Goal: Transaction & Acquisition: Purchase product/service

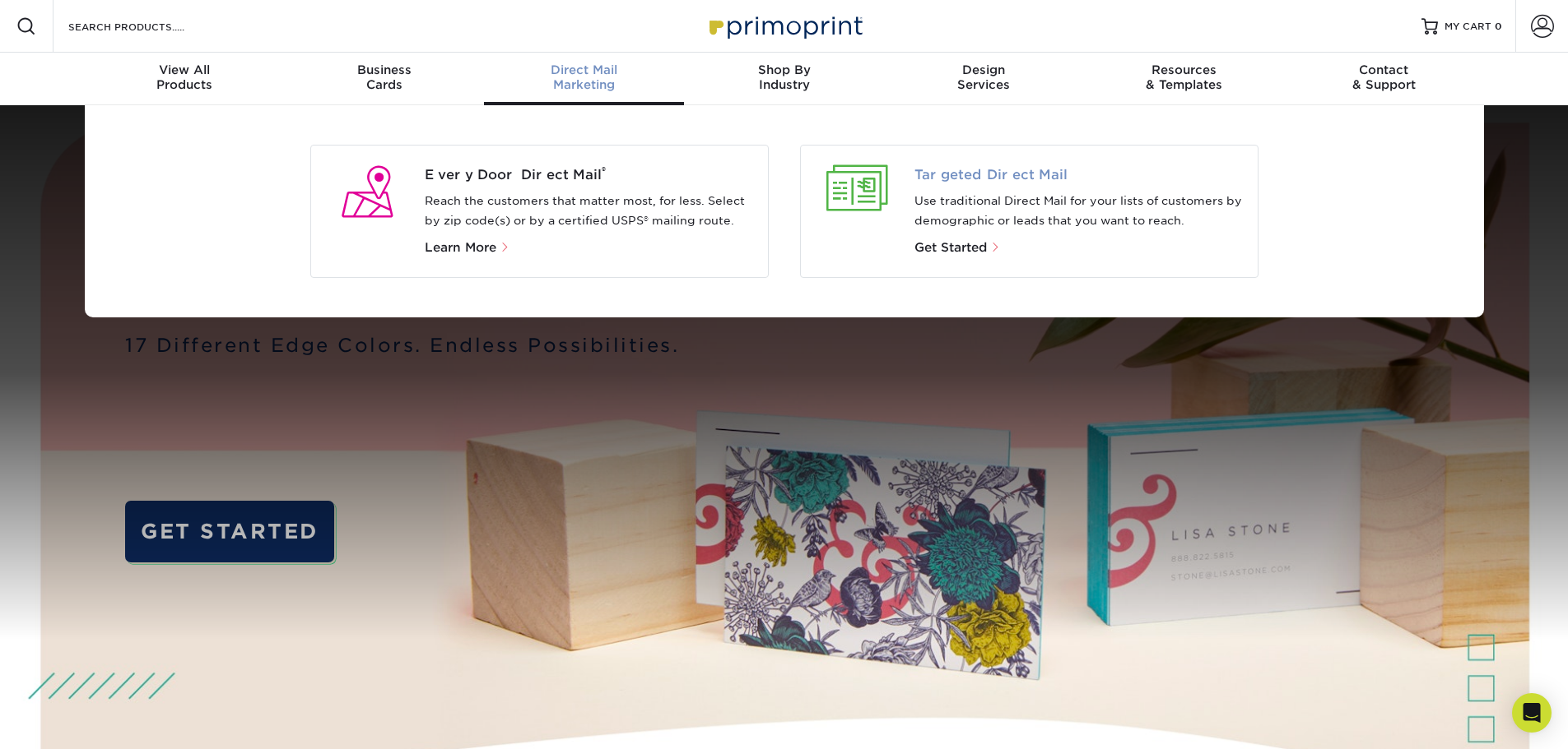
click at [1037, 177] on span "Targeted Direct Mail" at bounding box center [1079, 175] width 330 height 19
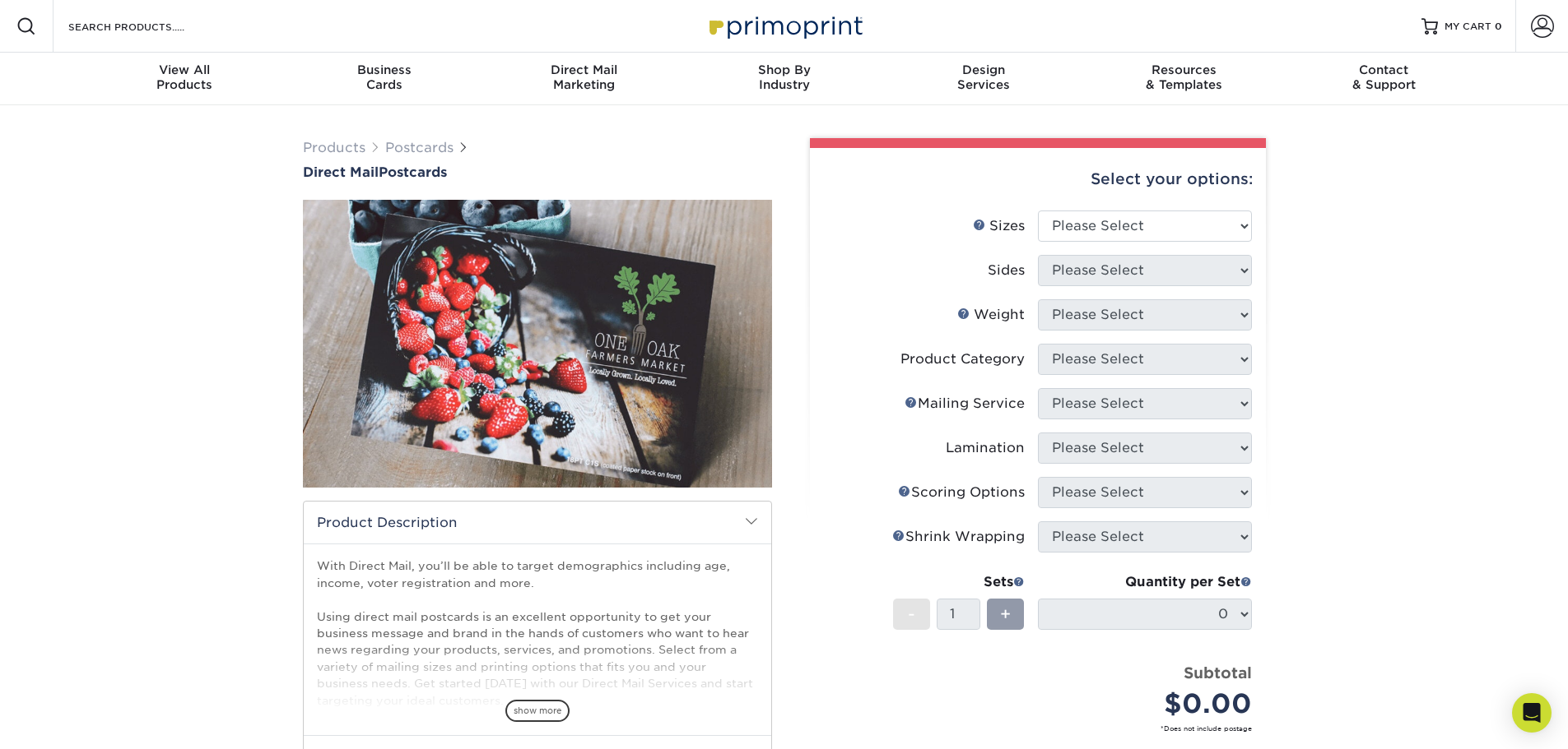
select select "4.00x6.00"
click at [1038, 210] on select "Please Select 1.5" x 7" 2" x 4" 2" x 6" 2" x 7" 2" x 8" 2.12" x 5.5" 2.12" x 5.…" at bounding box center [1145, 226] width 214 height 31
click at [1129, 267] on select "Please Select Print Both Sides Print Front Only" at bounding box center [1145, 271] width 214 height 31
select select "13abbda7-1d64-4f25-8bb2-c179b224825d"
click at [1038, 255] on select "Please Select Print Both Sides Print Front Only" at bounding box center [1145, 271] width 214 height 31
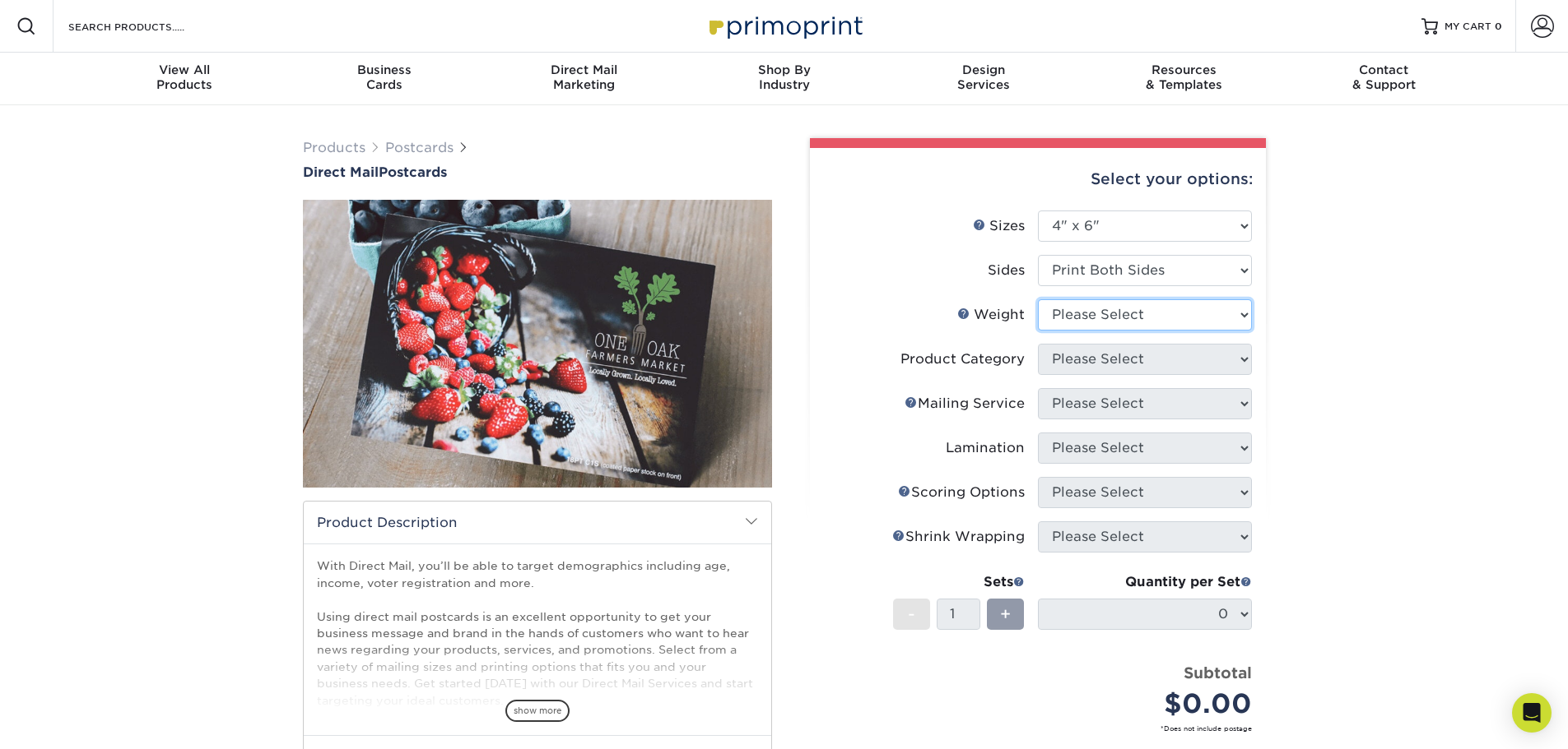
click at [1122, 317] on select "Please Select 14PT 100LB 16PT 14PT Uncoated" at bounding box center [1145, 315] width 214 height 31
select select "16PT"
click at [1038, 299] on select "Please Select 14PT 100LB 16PT 14PT Uncoated" at bounding box center [1145, 315] width 214 height 31
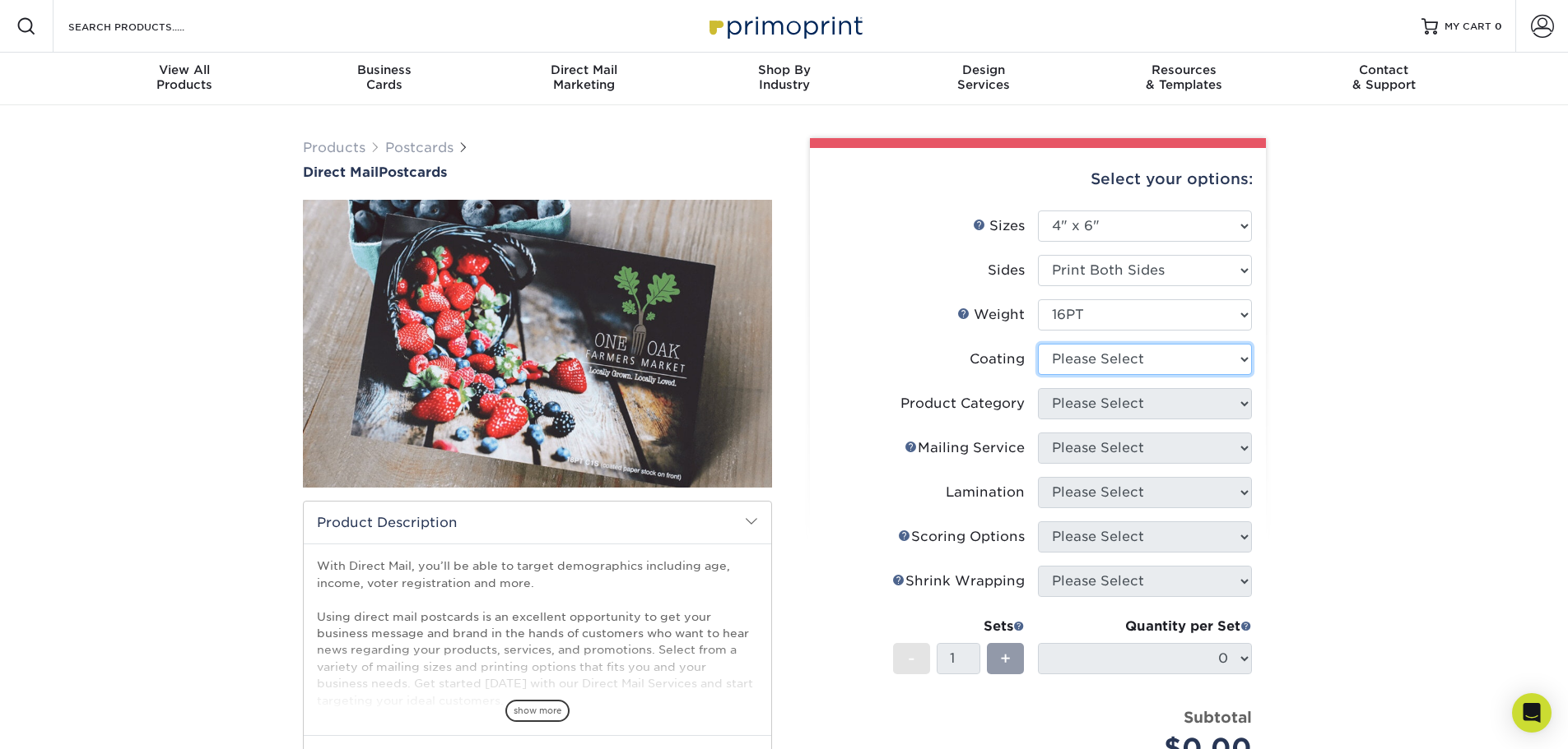
click at [1116, 346] on select at bounding box center [1145, 359] width 214 height 31
select select "ae367451-b2b8-45df-a344-0f05b6a12993"
click at [1038, 344] on select at bounding box center [1145, 359] width 214 height 31
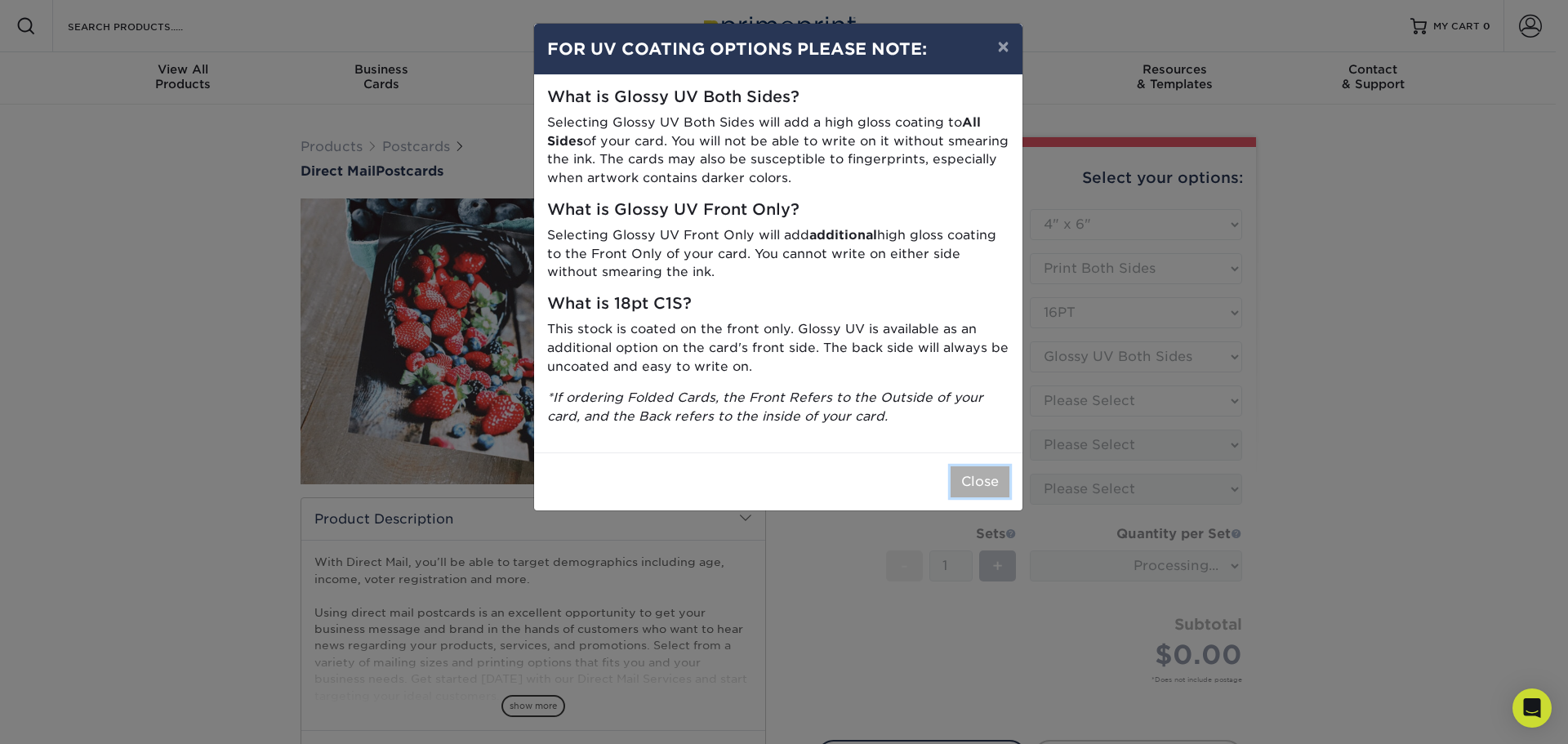
click at [996, 490] on button "Close" at bounding box center [980, 482] width 59 height 31
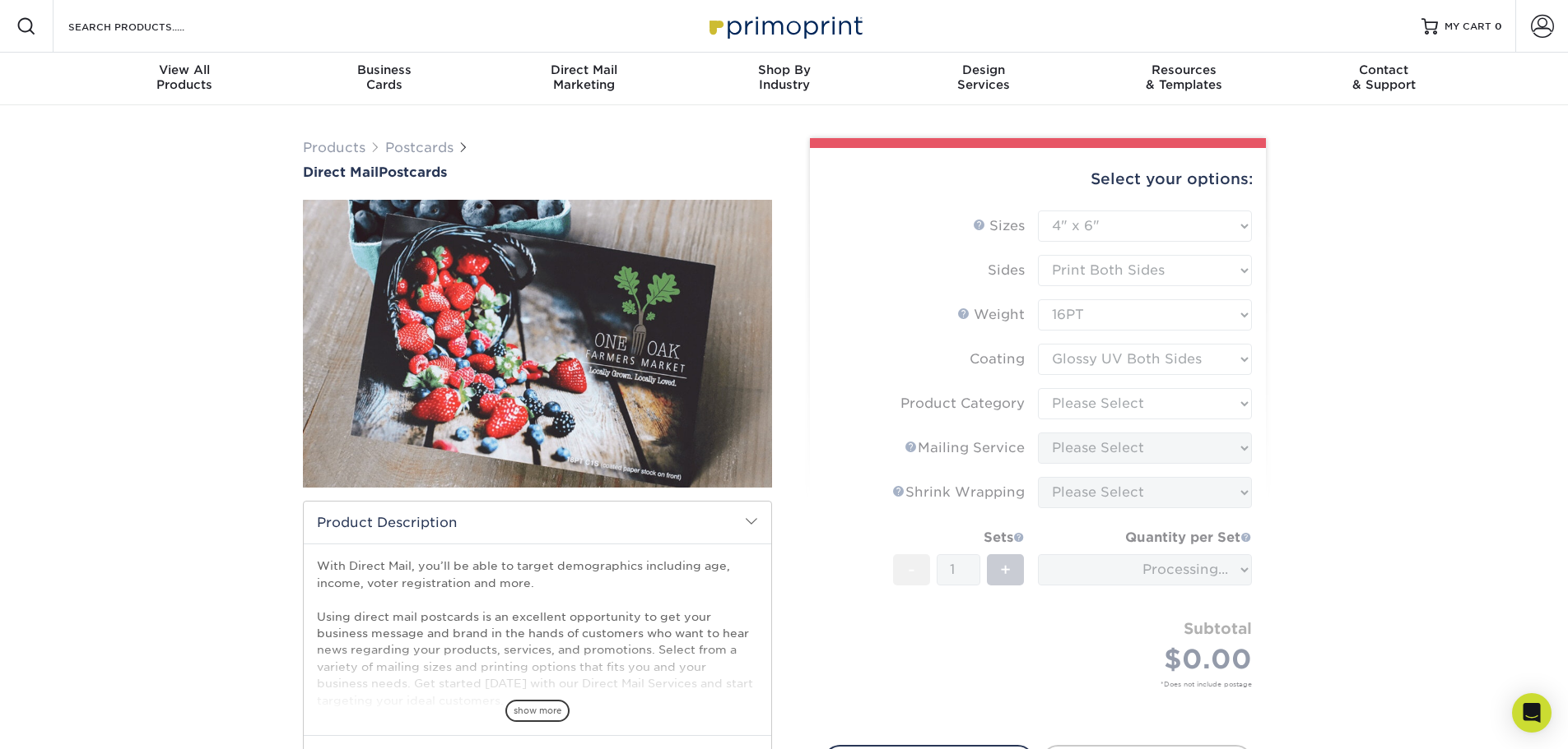
click at [1342, 378] on div "Products Postcards Direct Mail Postcards $" at bounding box center [784, 521] width 1568 height 832
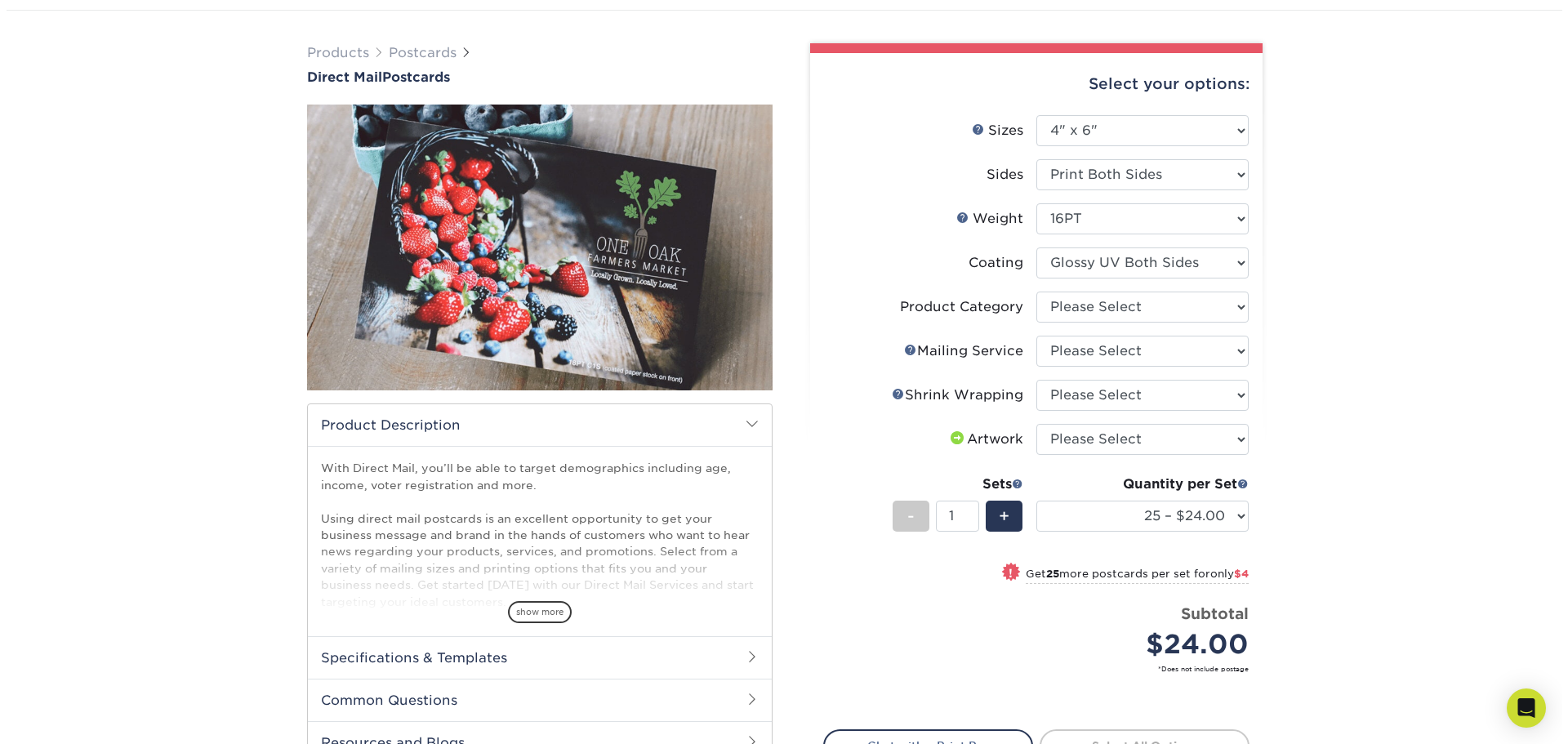
scroll to position [81, 0]
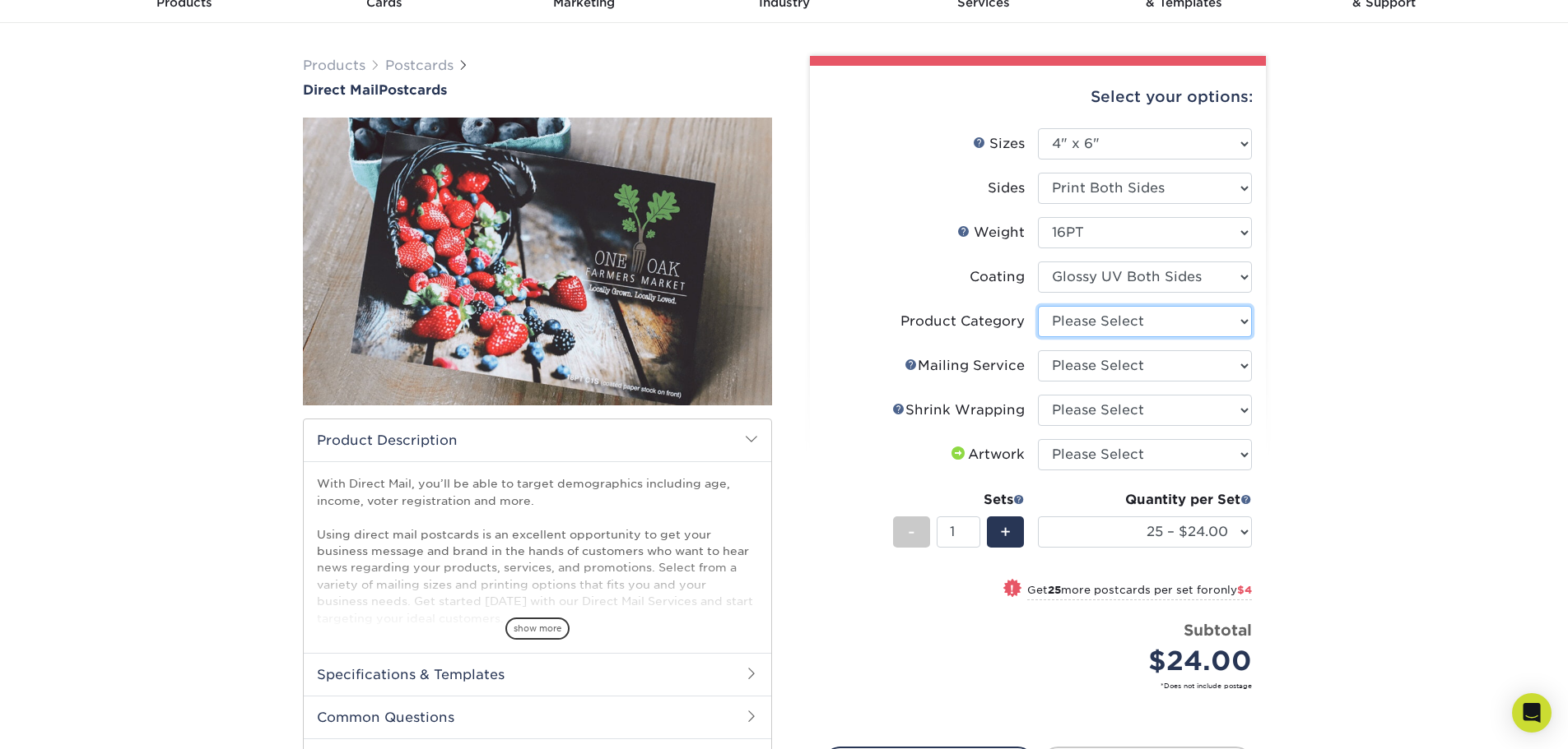
click at [1145, 317] on select "Please Select Postcards" at bounding box center [1145, 321] width 214 height 31
select select "9b7272e0-d6c8-4c3c-8e97-d3a1bcdab858"
click at [1038, 306] on select "Please Select Postcards" at bounding box center [1145, 321] width 214 height 31
click at [1126, 370] on select "Please Select No Direct Mailing Service No, I will mail/stamp/imprint Direct Ma…" at bounding box center [1145, 366] width 214 height 31
select select "eb476b5d-8b66-4c79-8e65-1263f8f6ca3c"
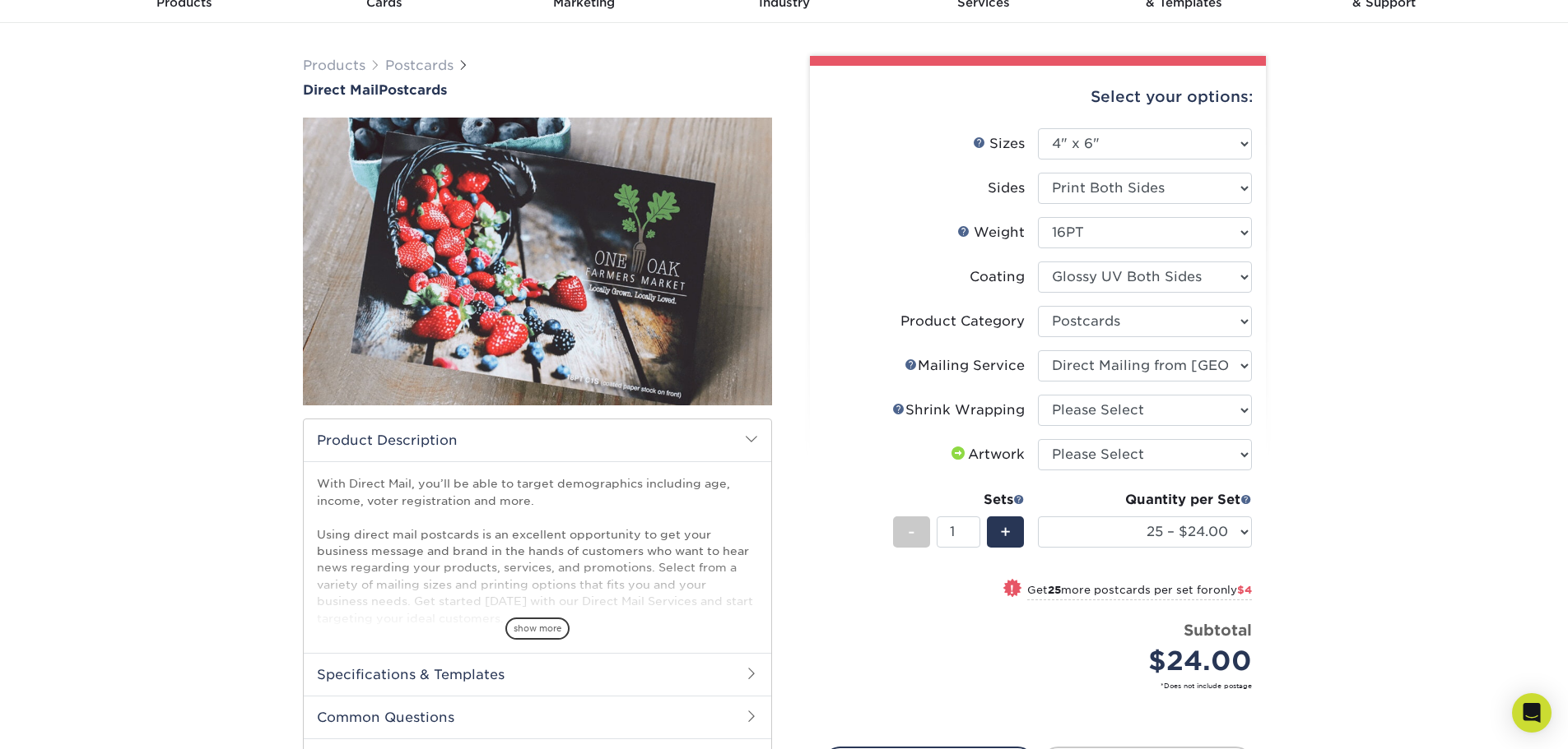
click at [1038, 351] on select "Please Select No Direct Mailing Service No, I will mail/stamp/imprint Direct Ma…" at bounding box center [1145, 366] width 214 height 31
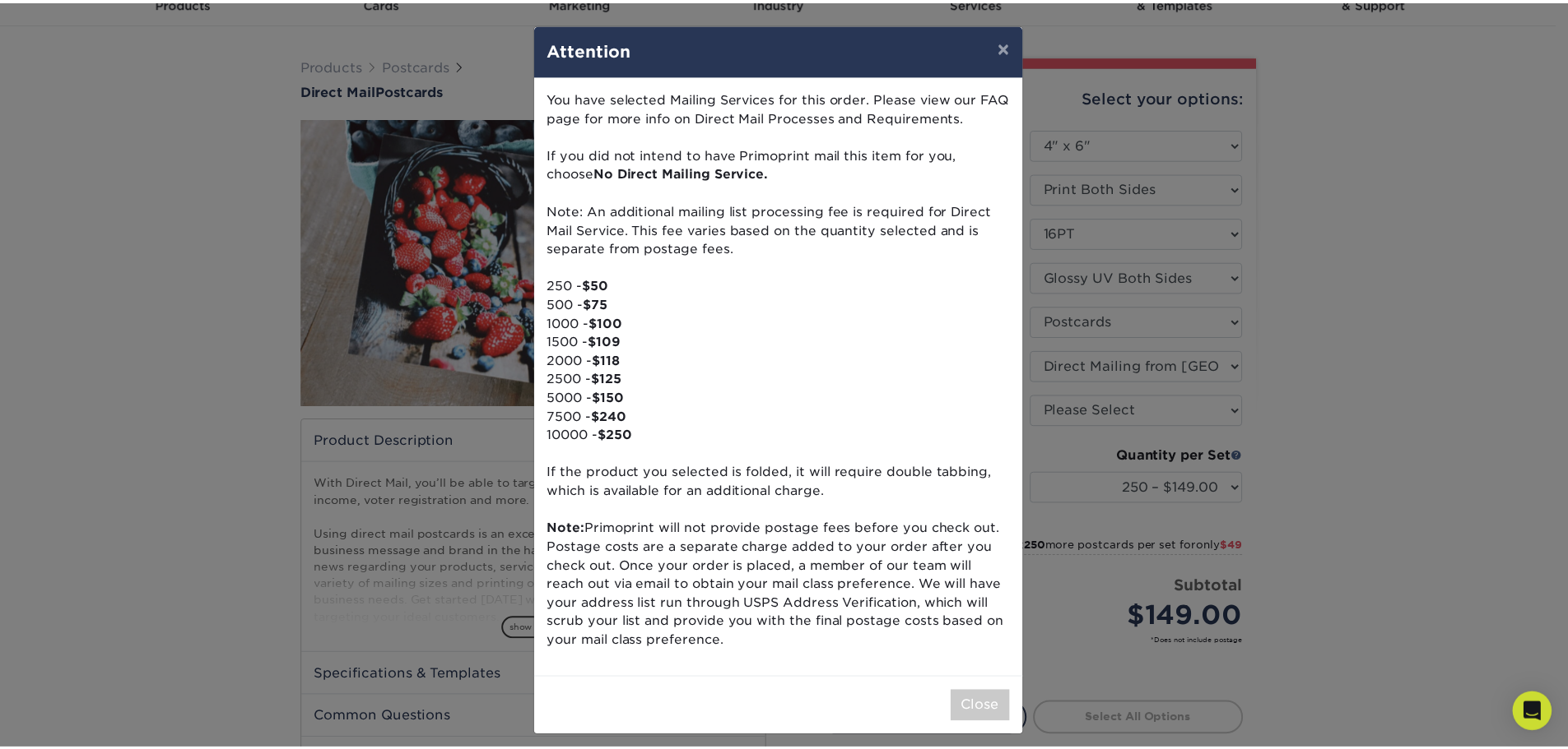
scroll to position [11, 0]
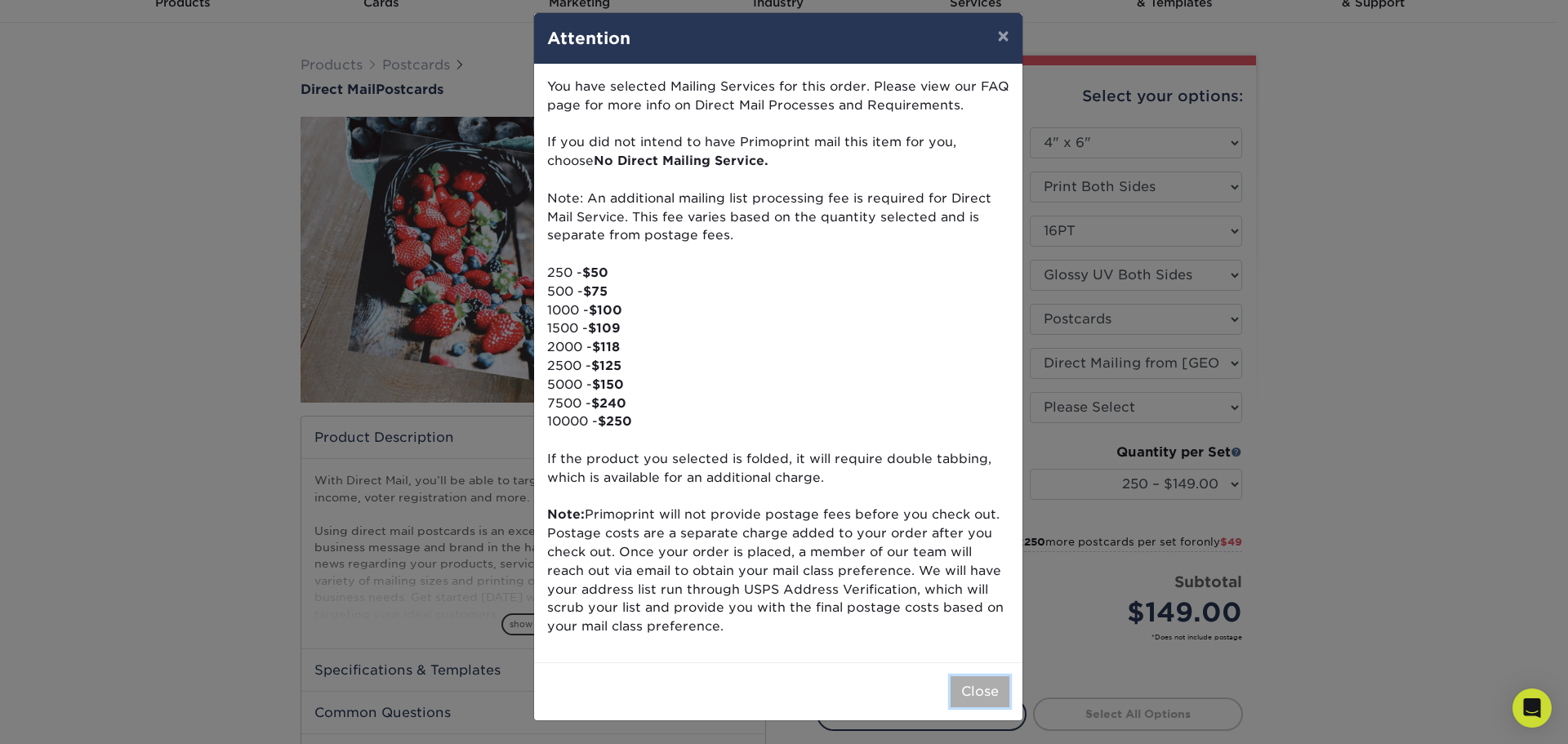
click at [956, 683] on button "Close" at bounding box center [980, 692] width 59 height 31
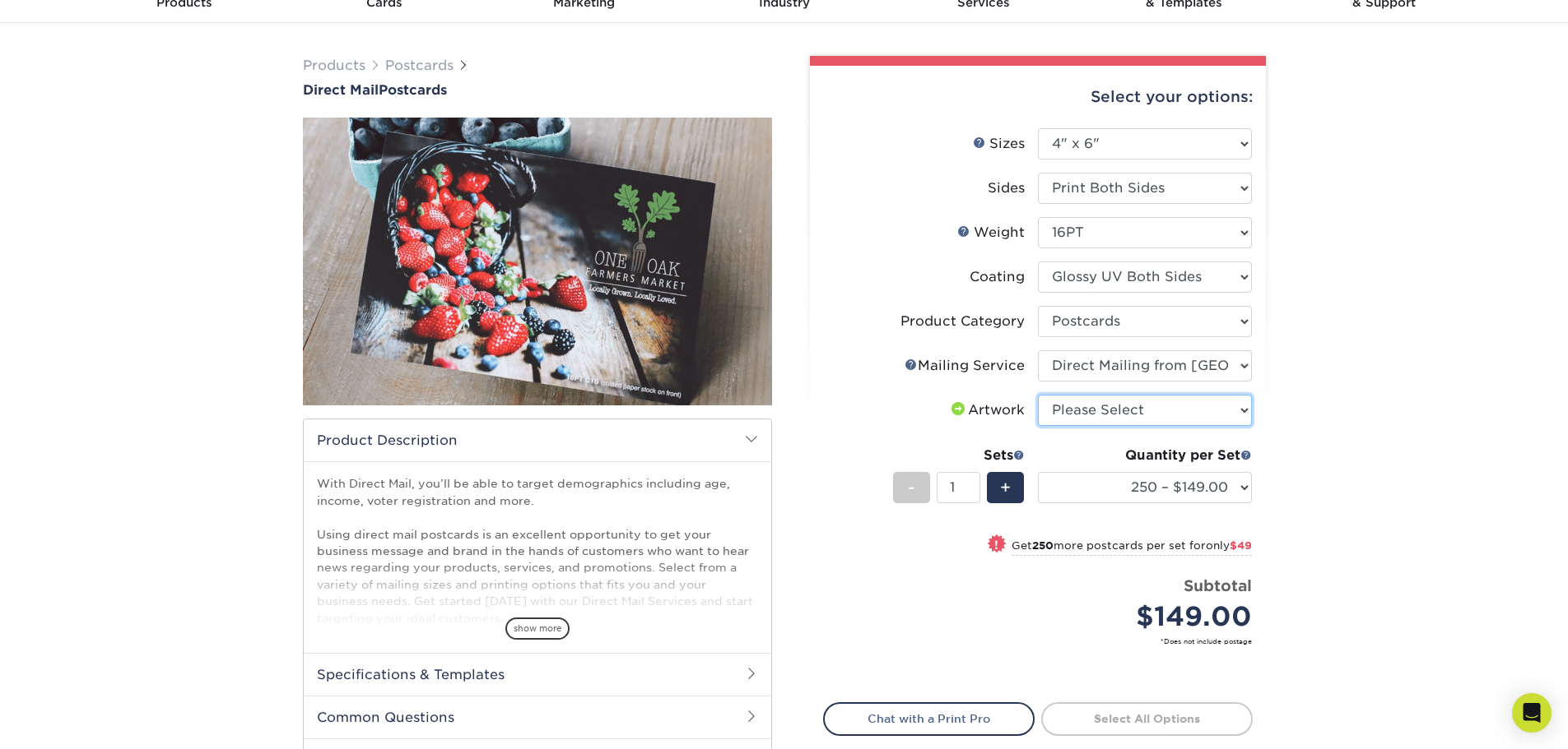
click at [1153, 404] on select "Please Select I will upload files I need a design - $150" at bounding box center [1145, 410] width 214 height 31
select select "upload"
click at [1038, 394] on select "Please Select I will upload files I need a design - $150" at bounding box center [1145, 410] width 214 height 31
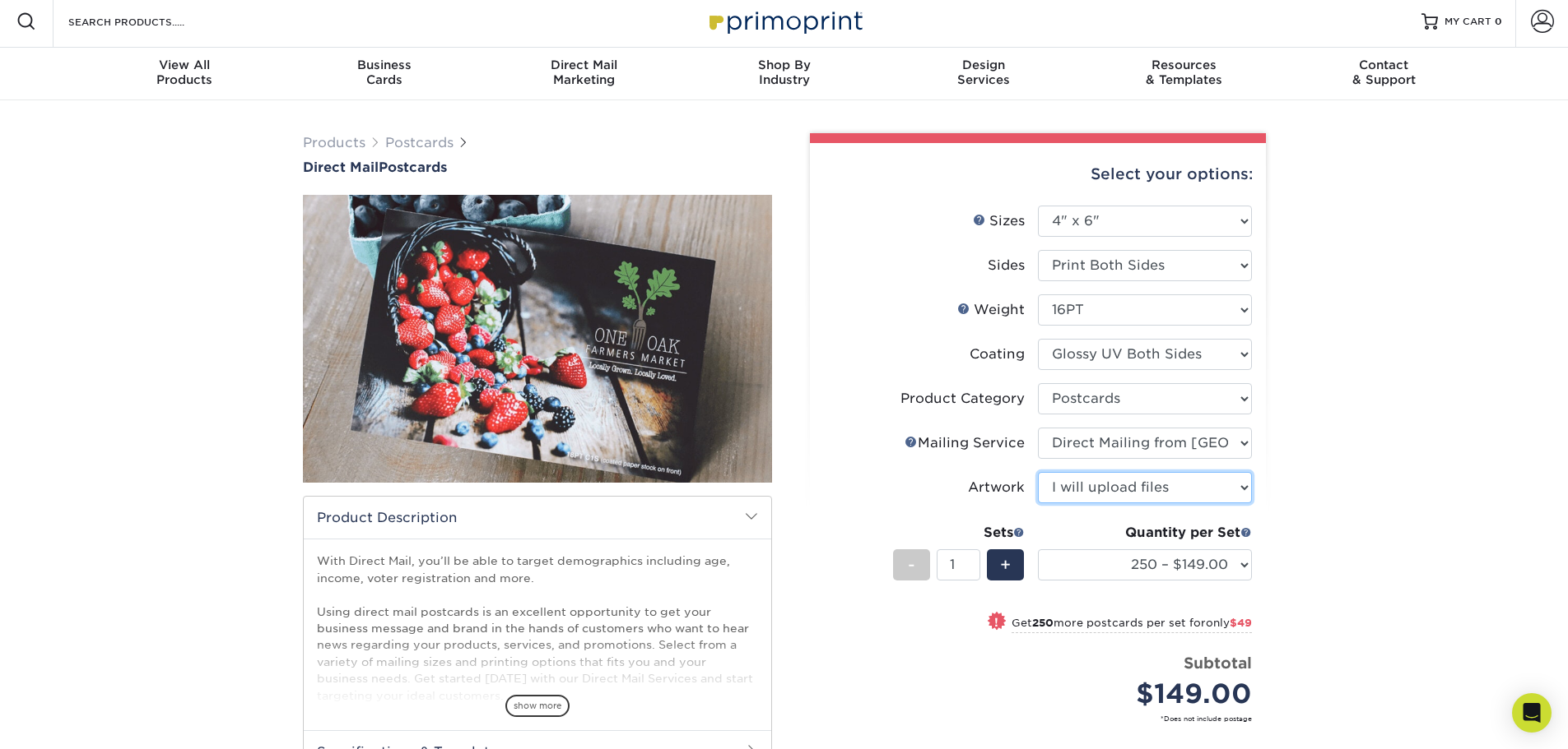
scroll to position [0, 0]
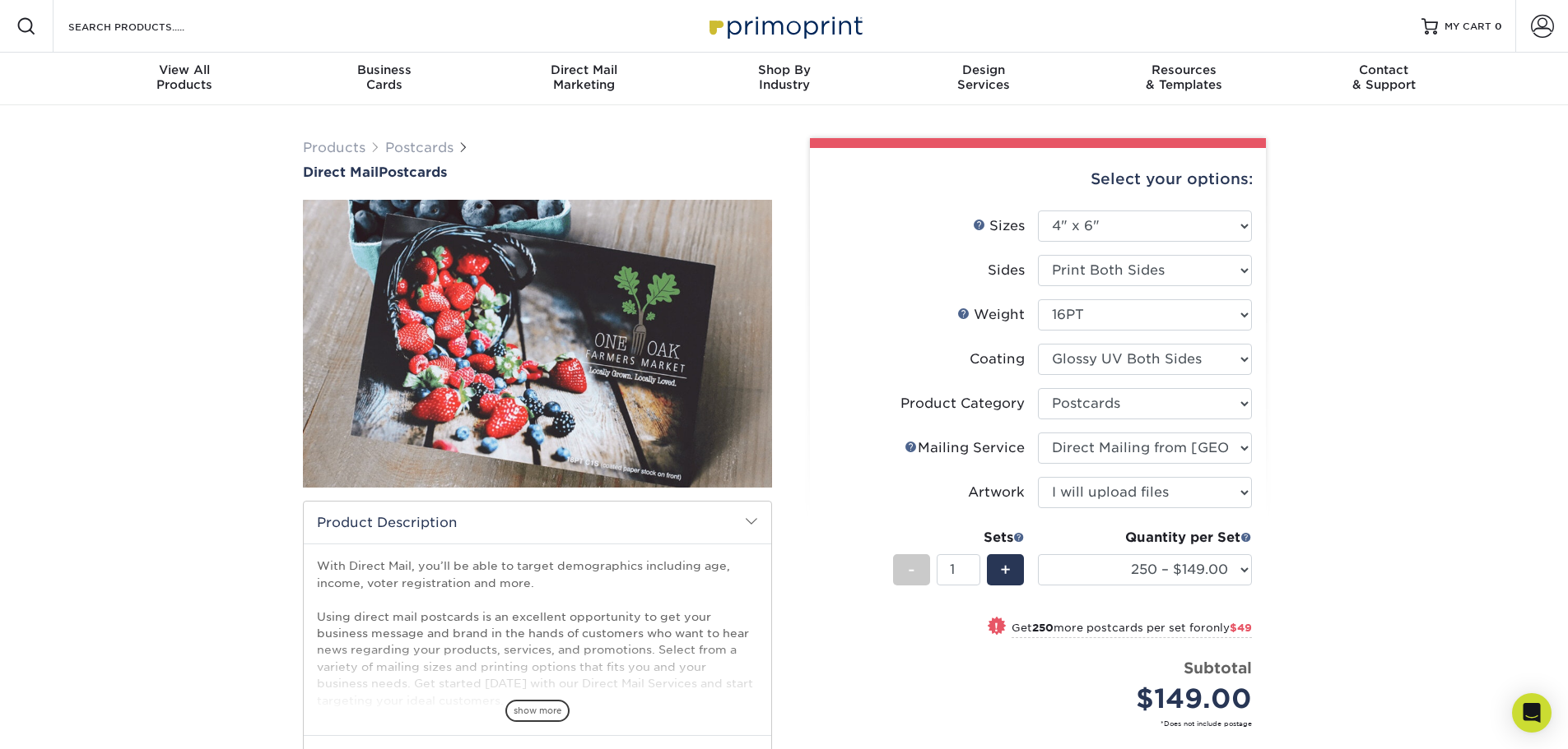
click at [850, 480] on label "Artwork" at bounding box center [931, 493] width 214 height 31
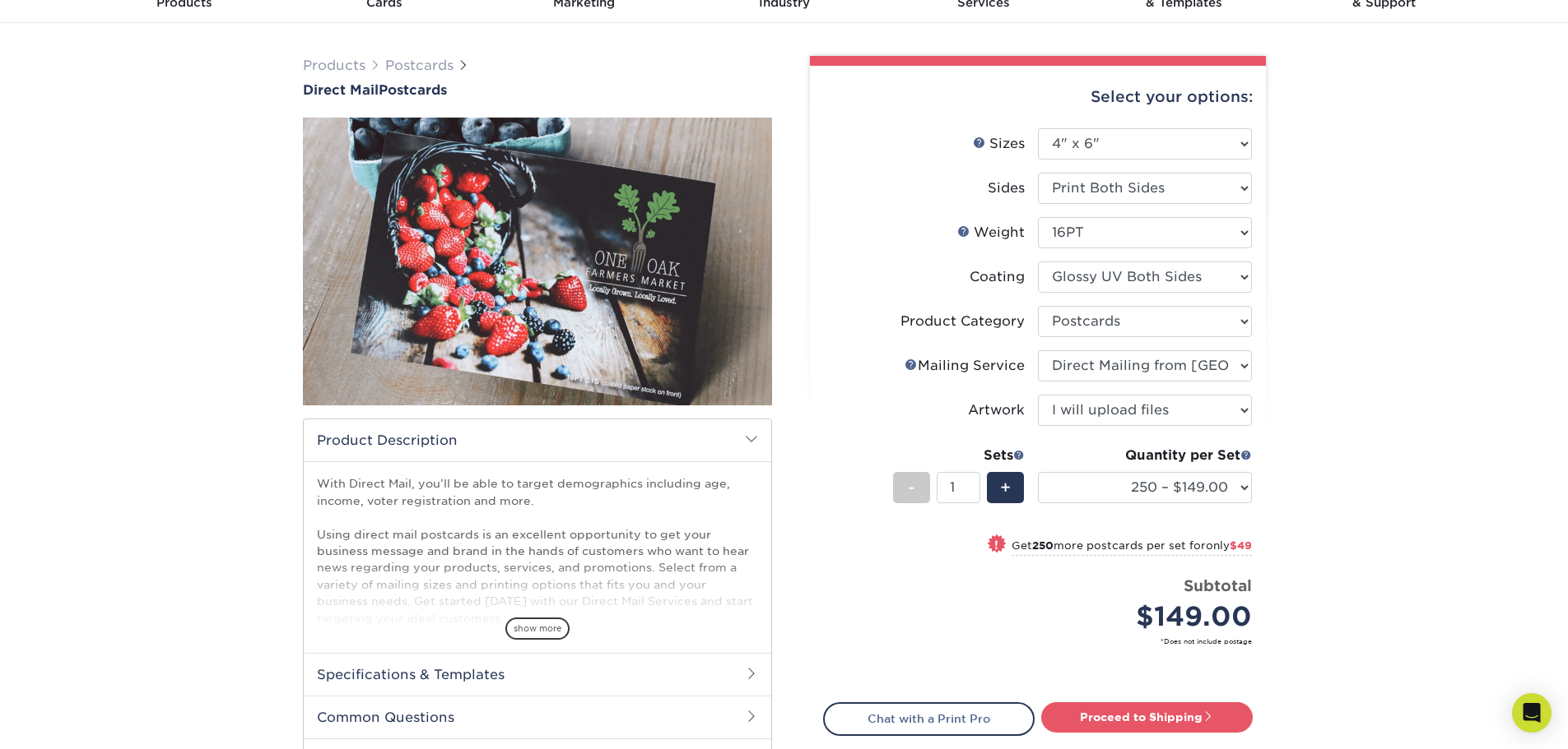
scroll to position [165, 0]
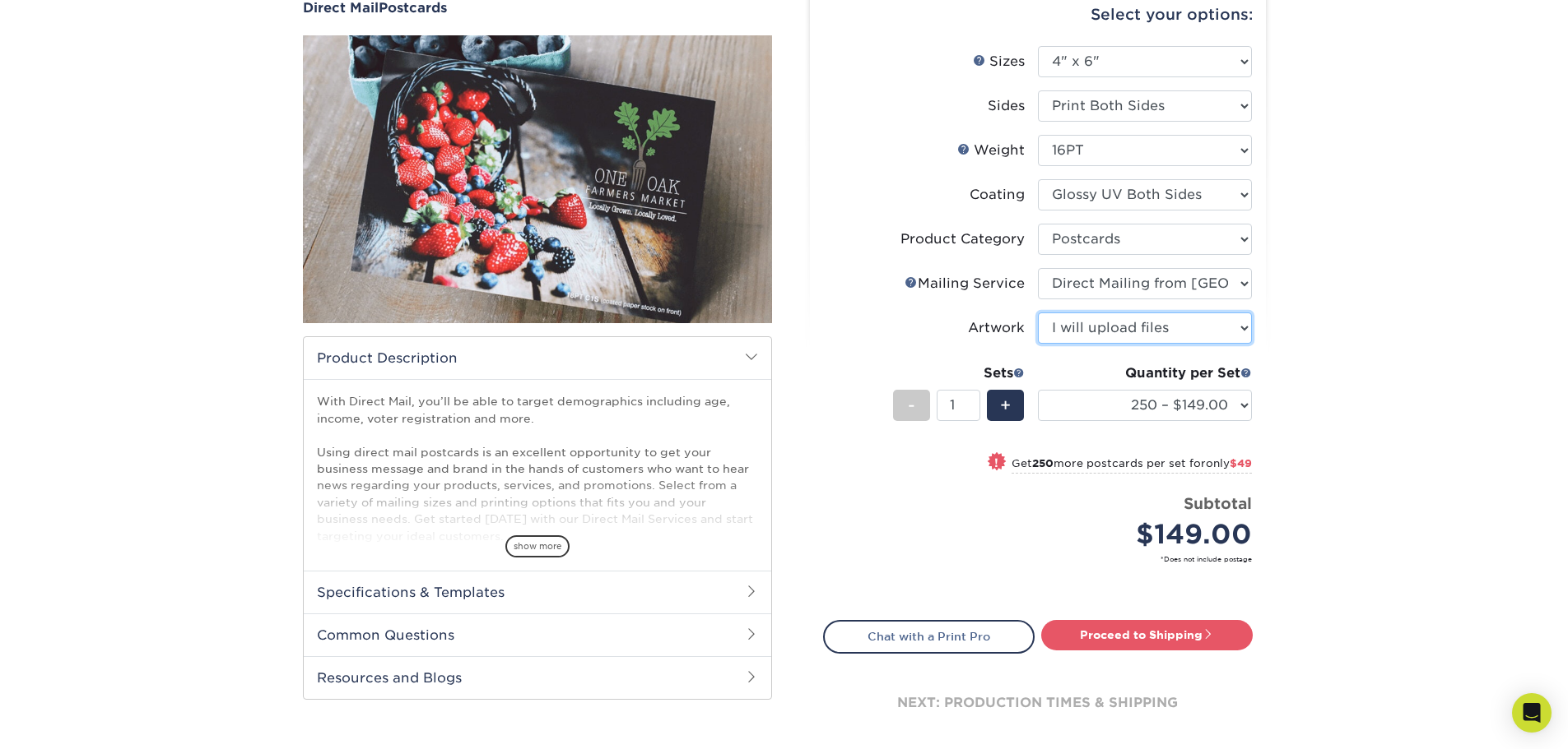
click at [1119, 336] on select "Please Select I will upload files I need a design - $150" at bounding box center [1145, 328] width 214 height 31
click at [1295, 335] on div "Products Postcards Direct Mail Postcards $" at bounding box center [784, 376] width 1568 height 871
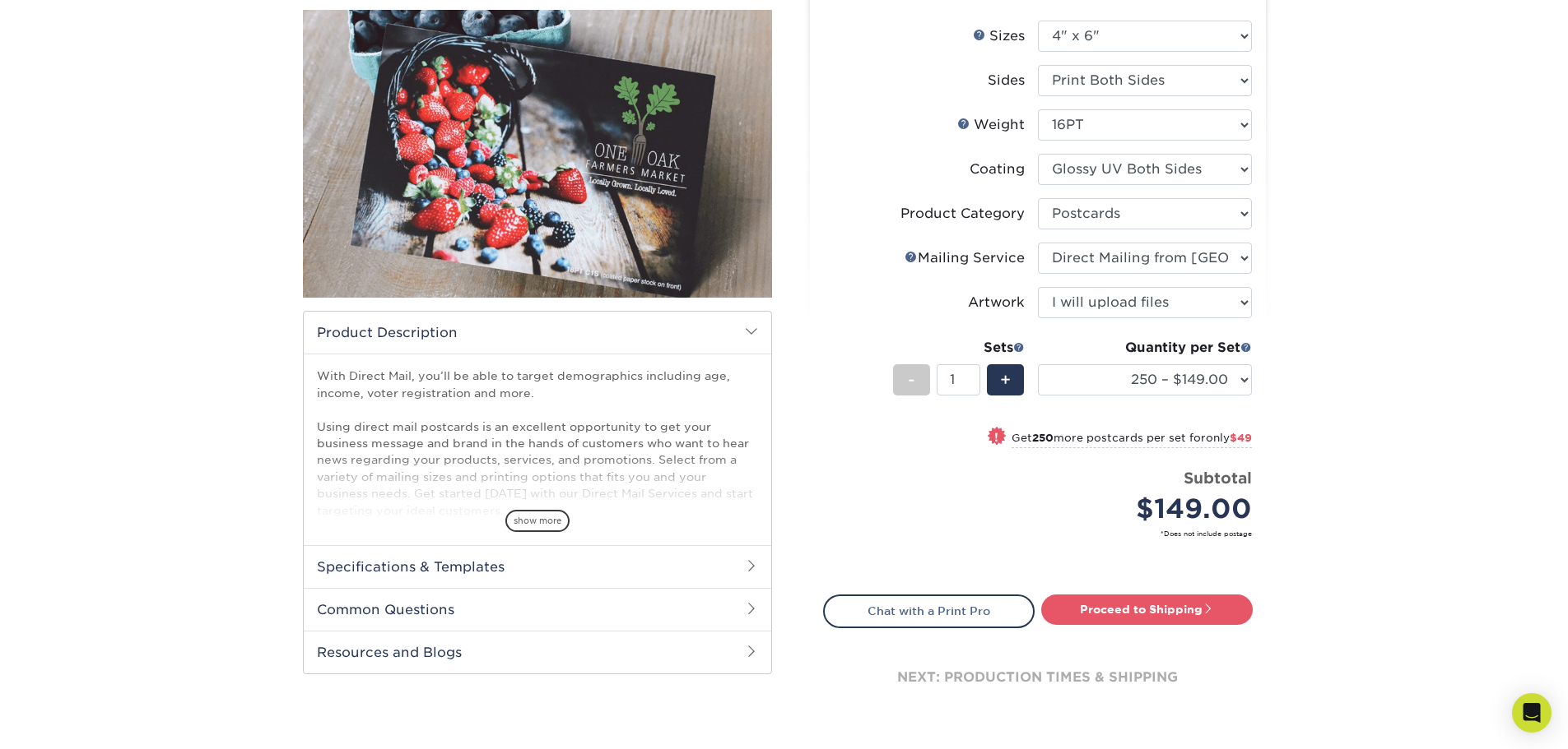
scroll to position [246, 0]
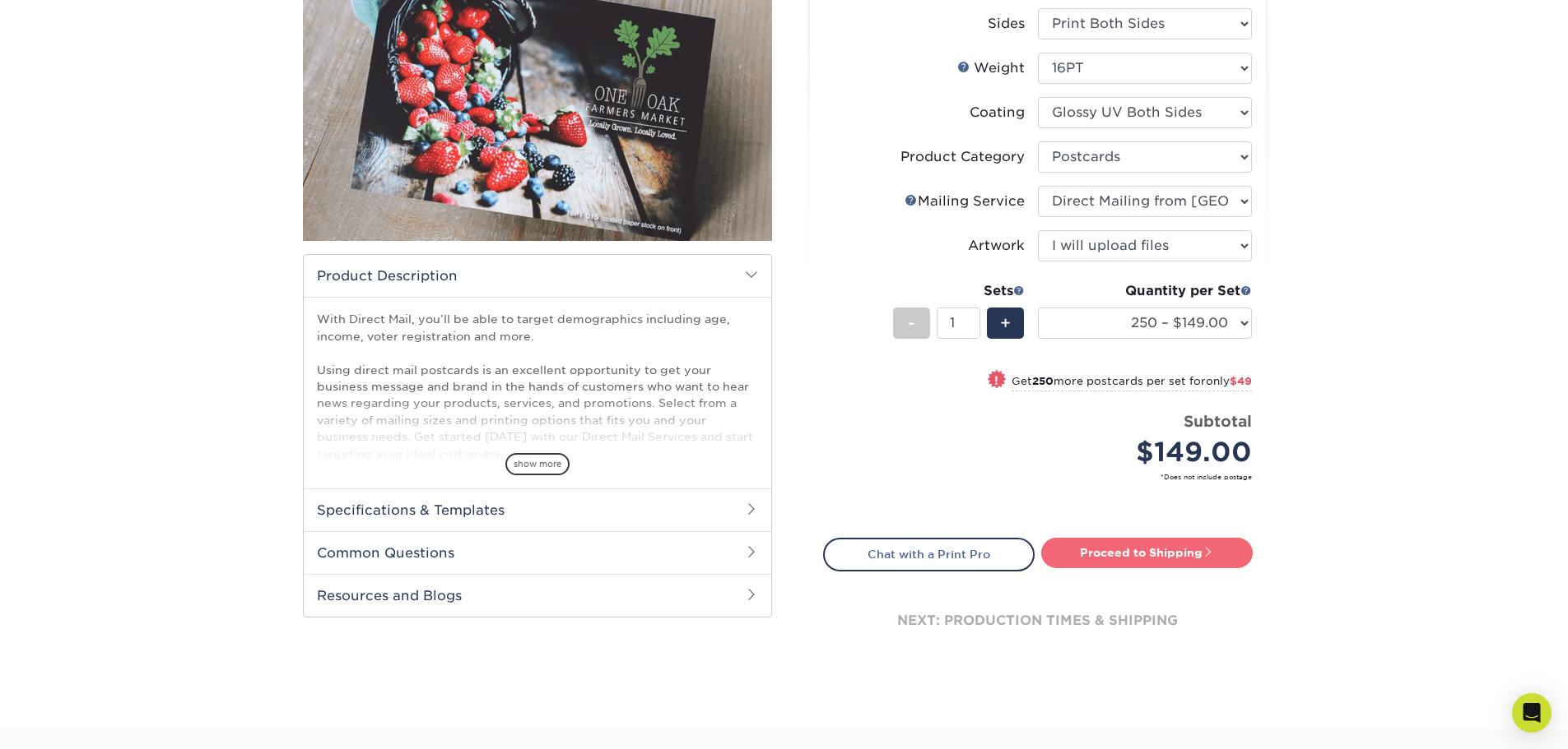
click at [1190, 558] on link "Proceed to Shipping" at bounding box center [1146, 552] width 211 height 29
type input "Set 1"
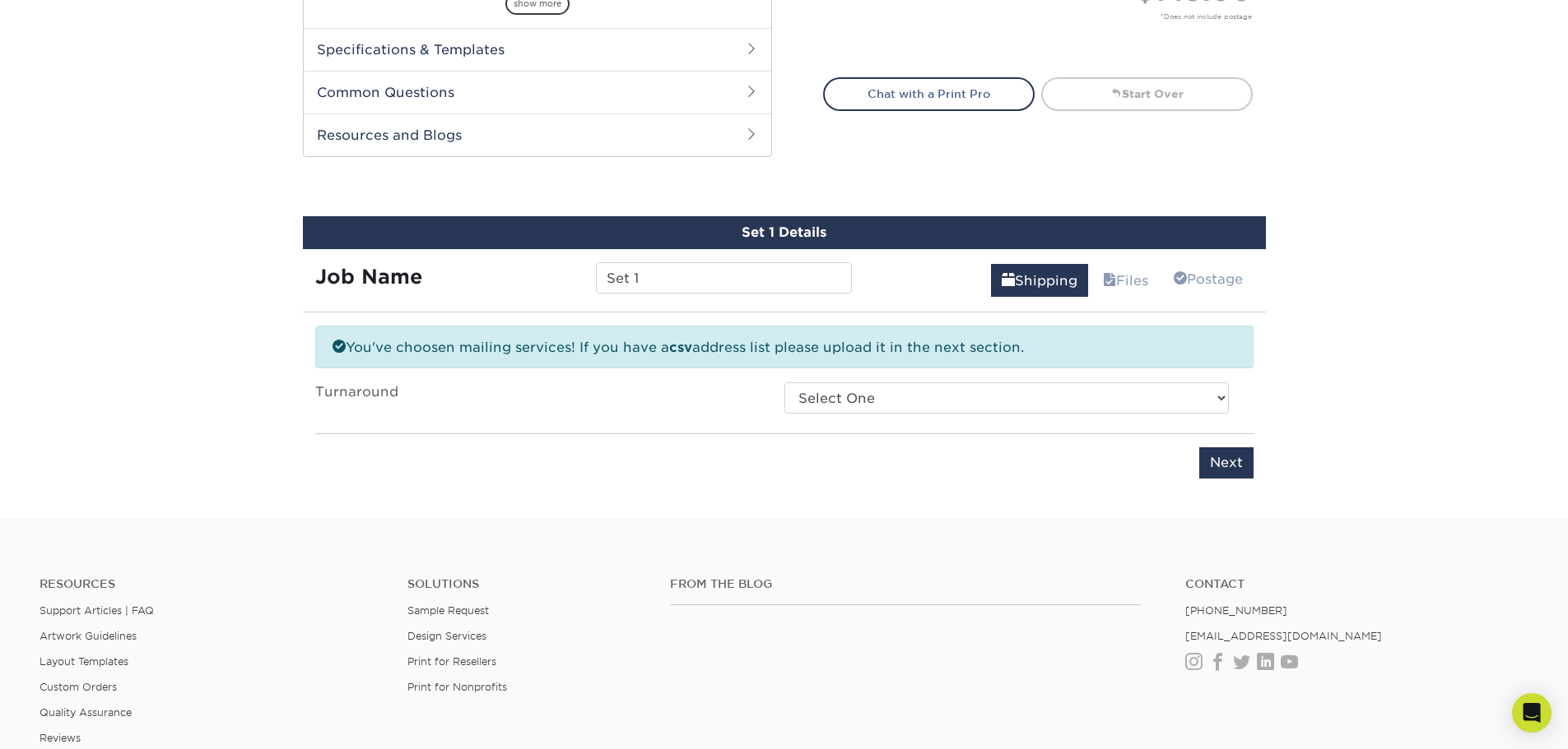
scroll to position [665, 0]
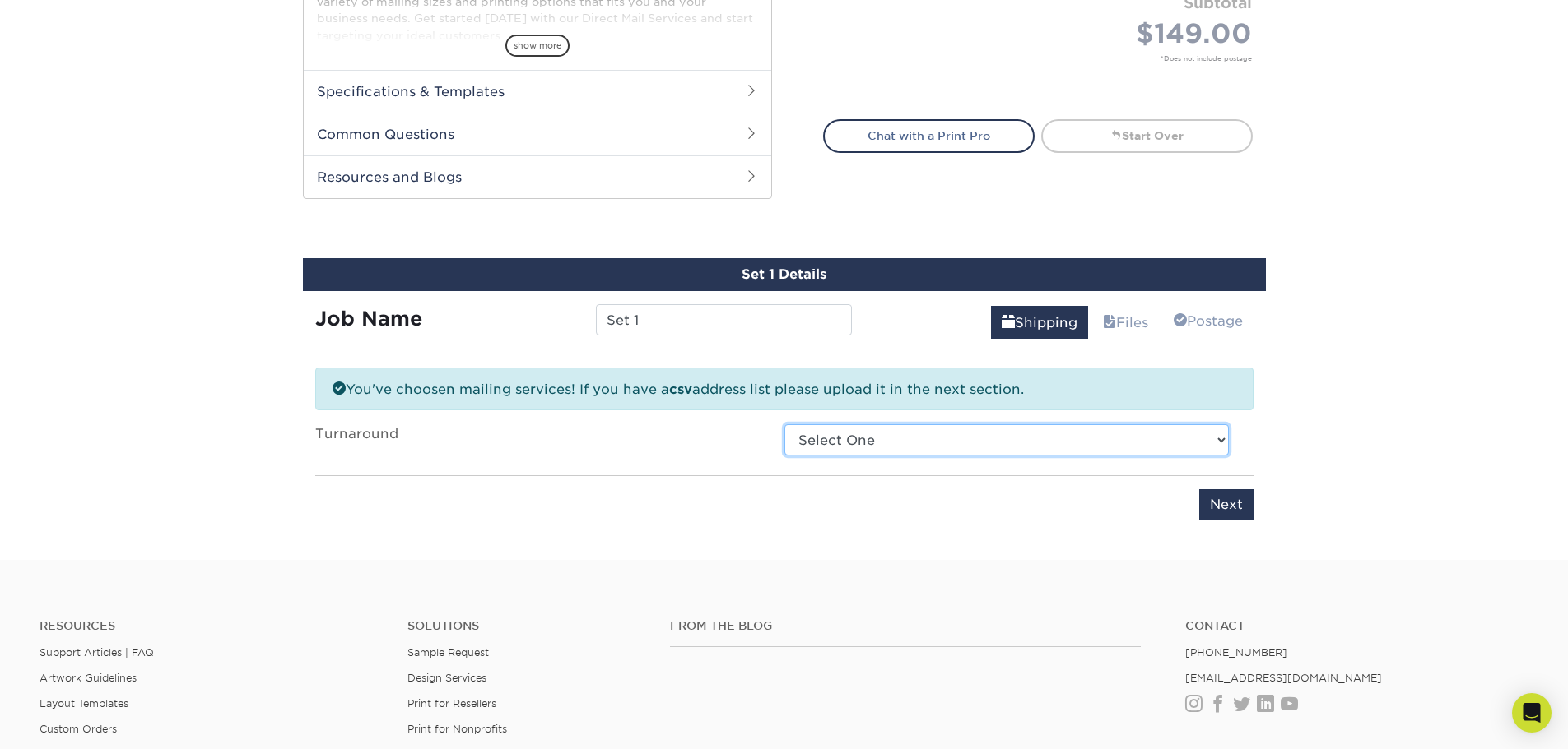
click at [918, 441] on select "Select One 2-4 Business Days 2 Day Next Business Day" at bounding box center [1007, 440] width 444 height 31
select select "734dd026-23d6-495e-8137-4c64aa1a9abc"
click at [784, 425] on select "Select One 2-4 Business Days 2 Day Next Business Day" at bounding box center [1007, 440] width 444 height 31
click at [973, 501] on div "Please enter job name and select desired turnaround time. Please enter job name…" at bounding box center [784, 498] width 938 height 45
click at [1231, 512] on input "Next" at bounding box center [1226, 505] width 55 height 31
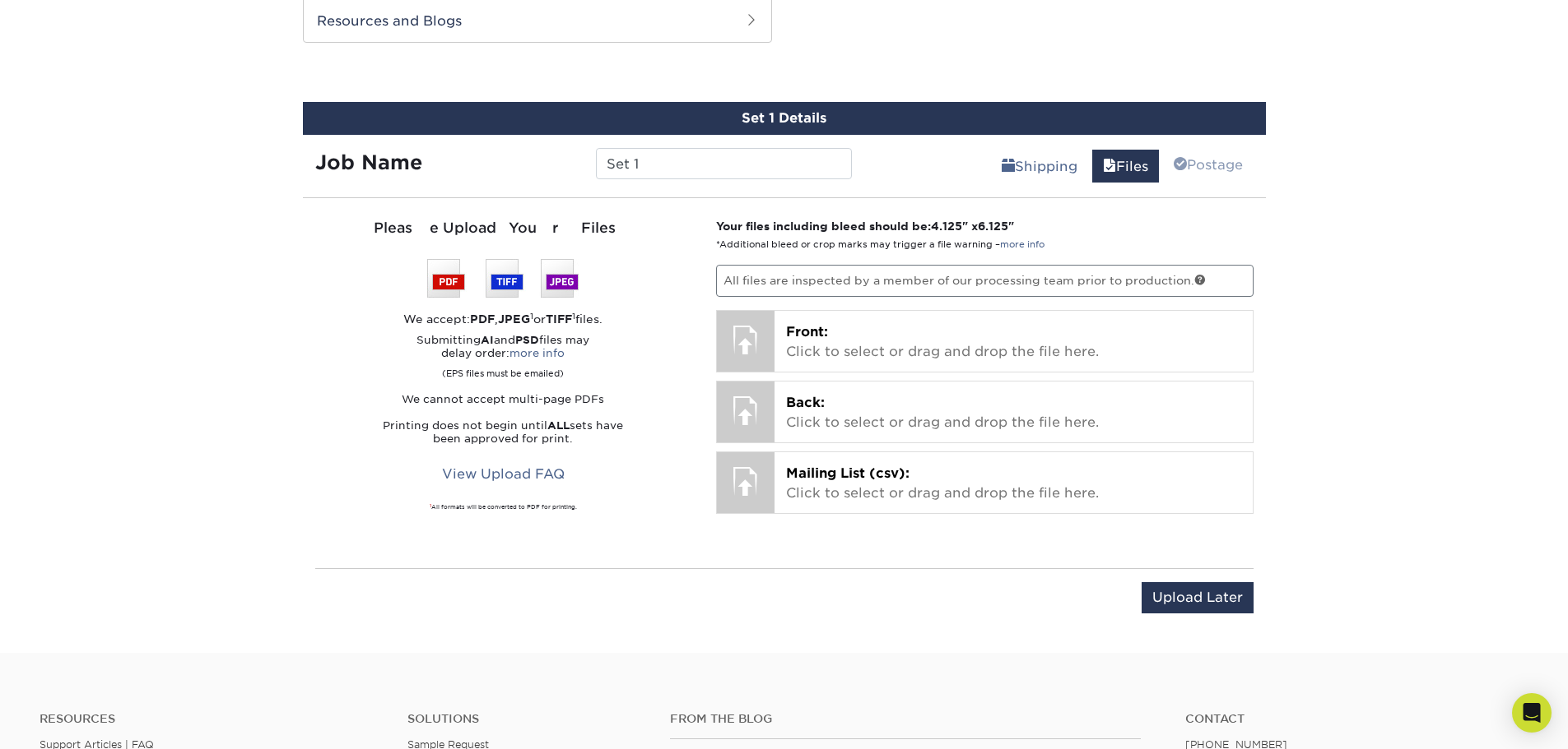
scroll to position [822, 0]
click at [546, 468] on link "View Upload FAQ" at bounding box center [503, 473] width 144 height 31
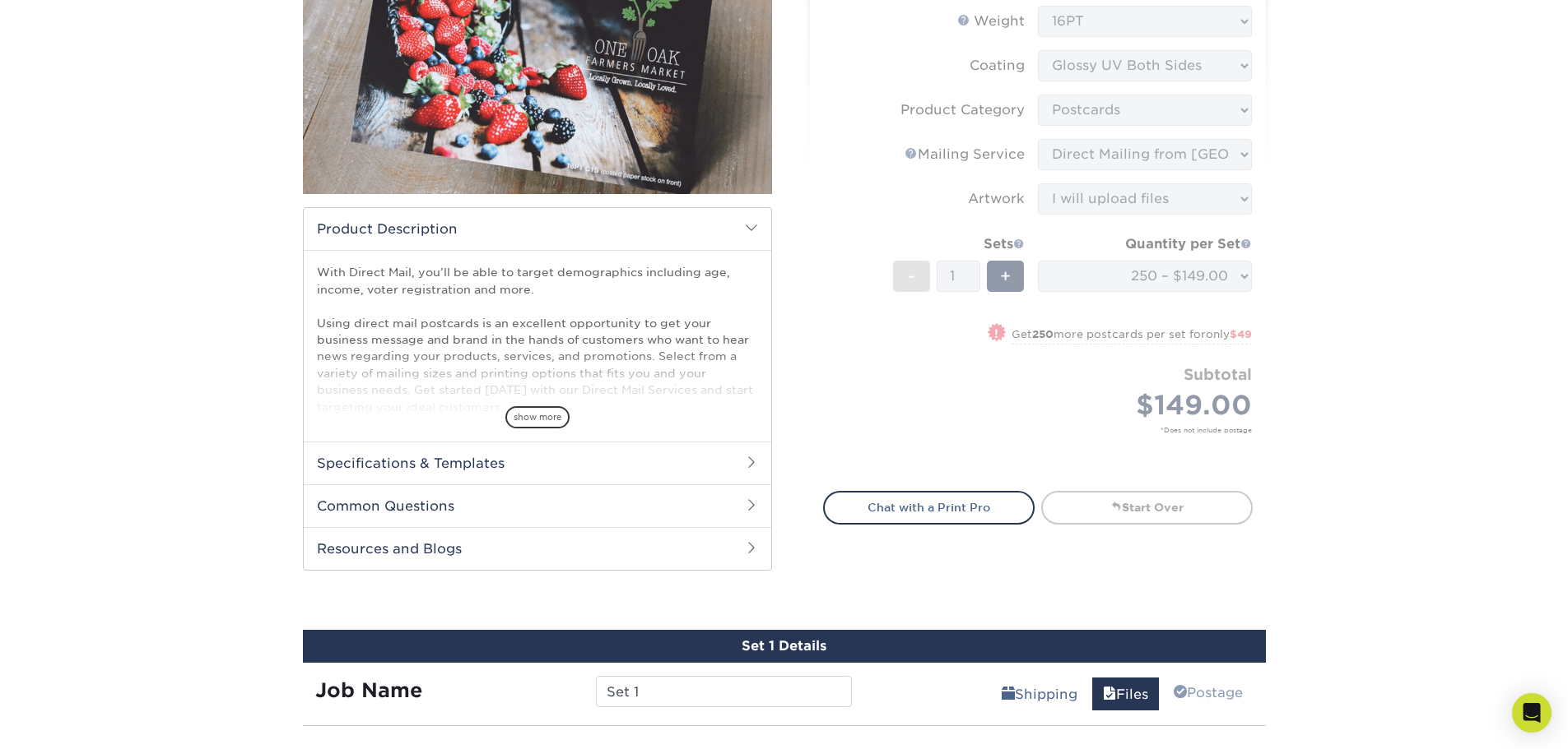
scroll to position [329, 0]
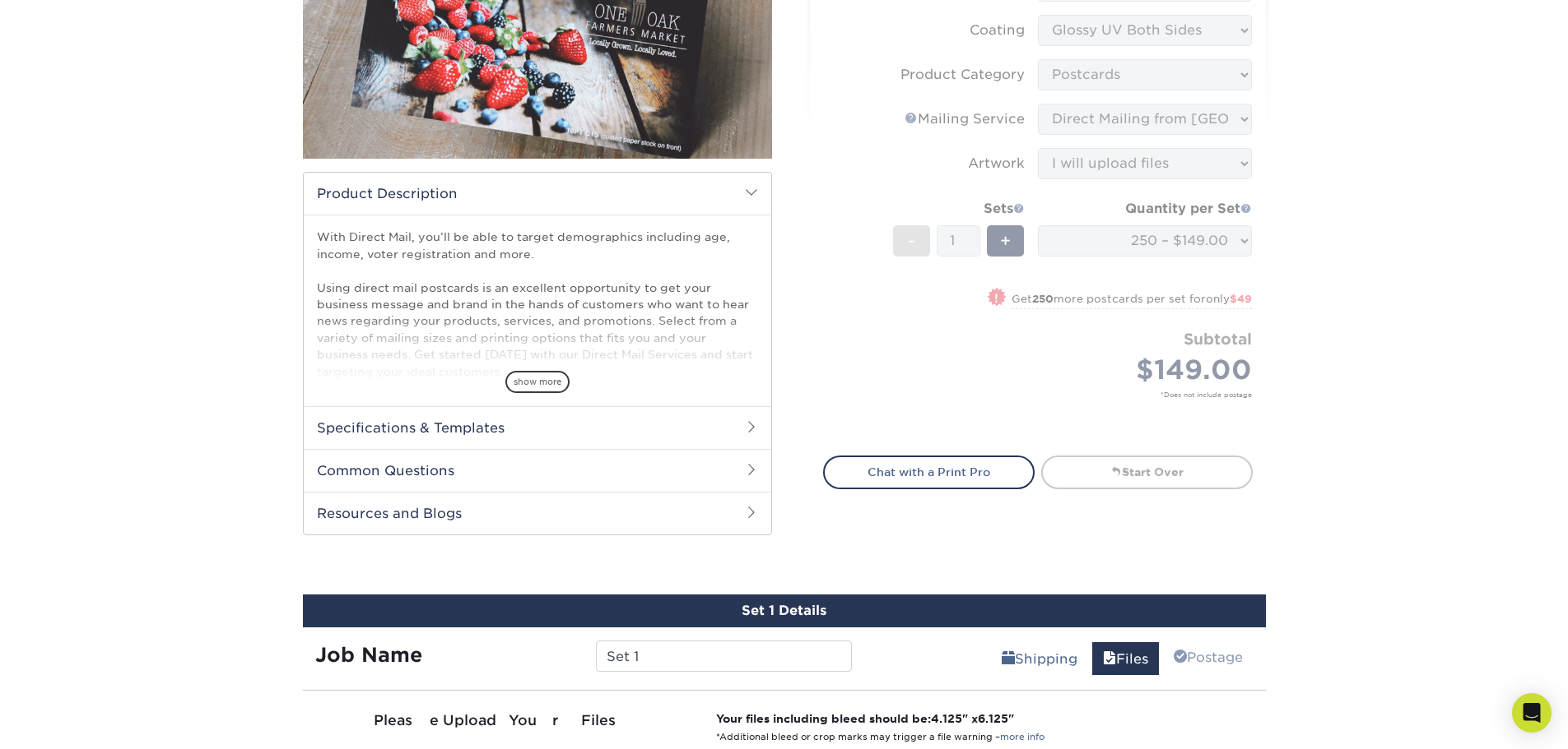
click at [458, 423] on h2 "Specifications & Templates" at bounding box center [538, 428] width 468 height 43
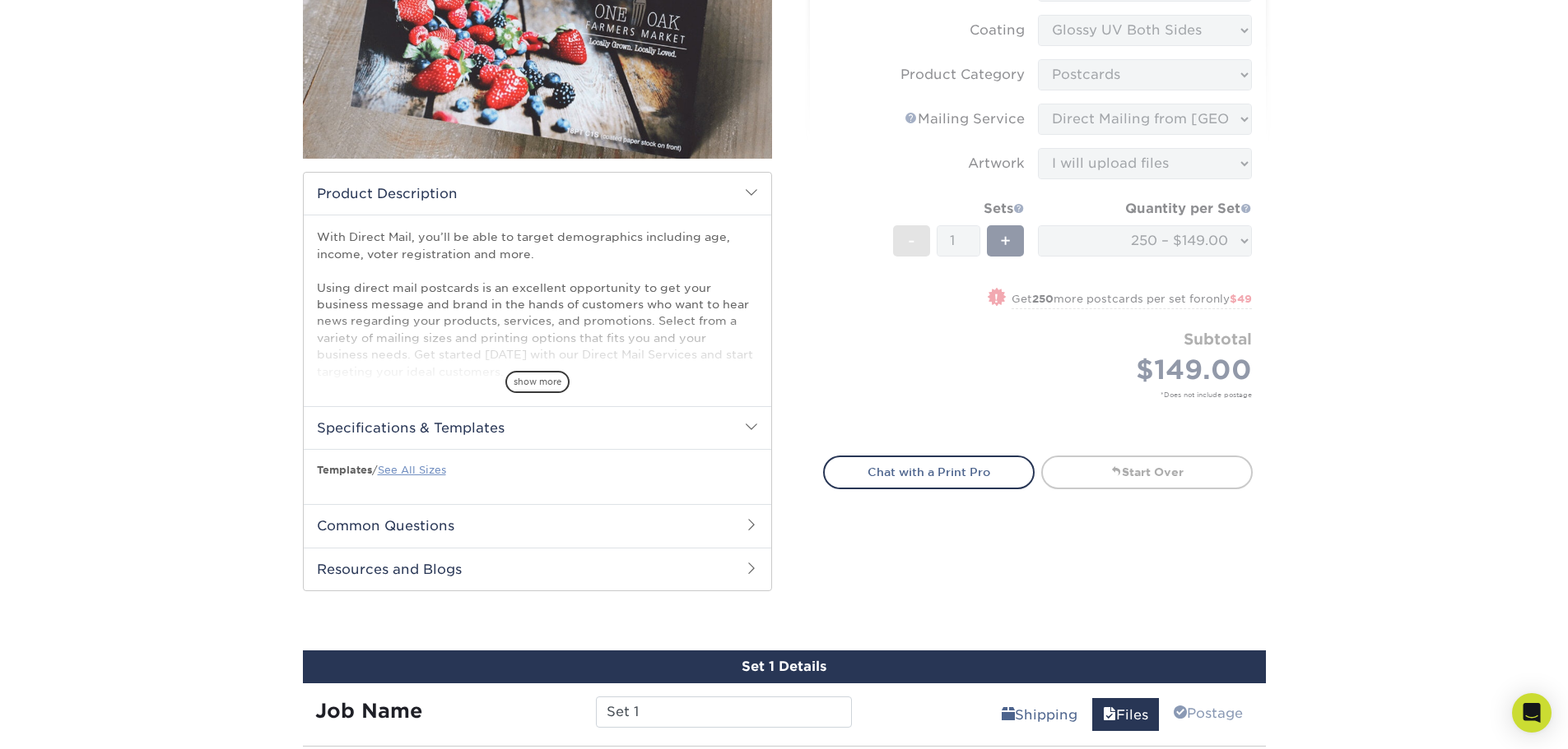
click at [431, 466] on link "See All Sizes" at bounding box center [412, 469] width 68 height 13
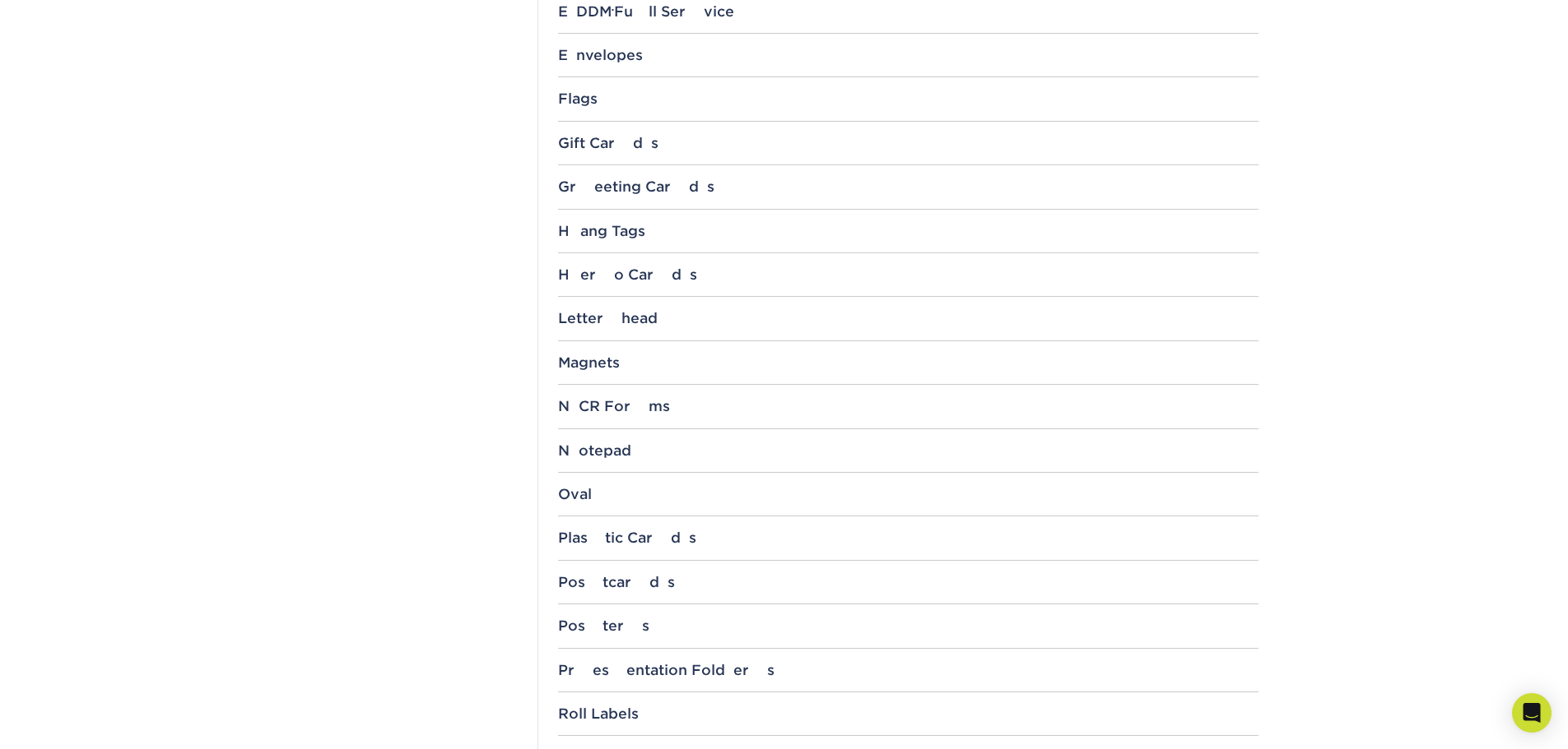
scroll to position [1316, 0]
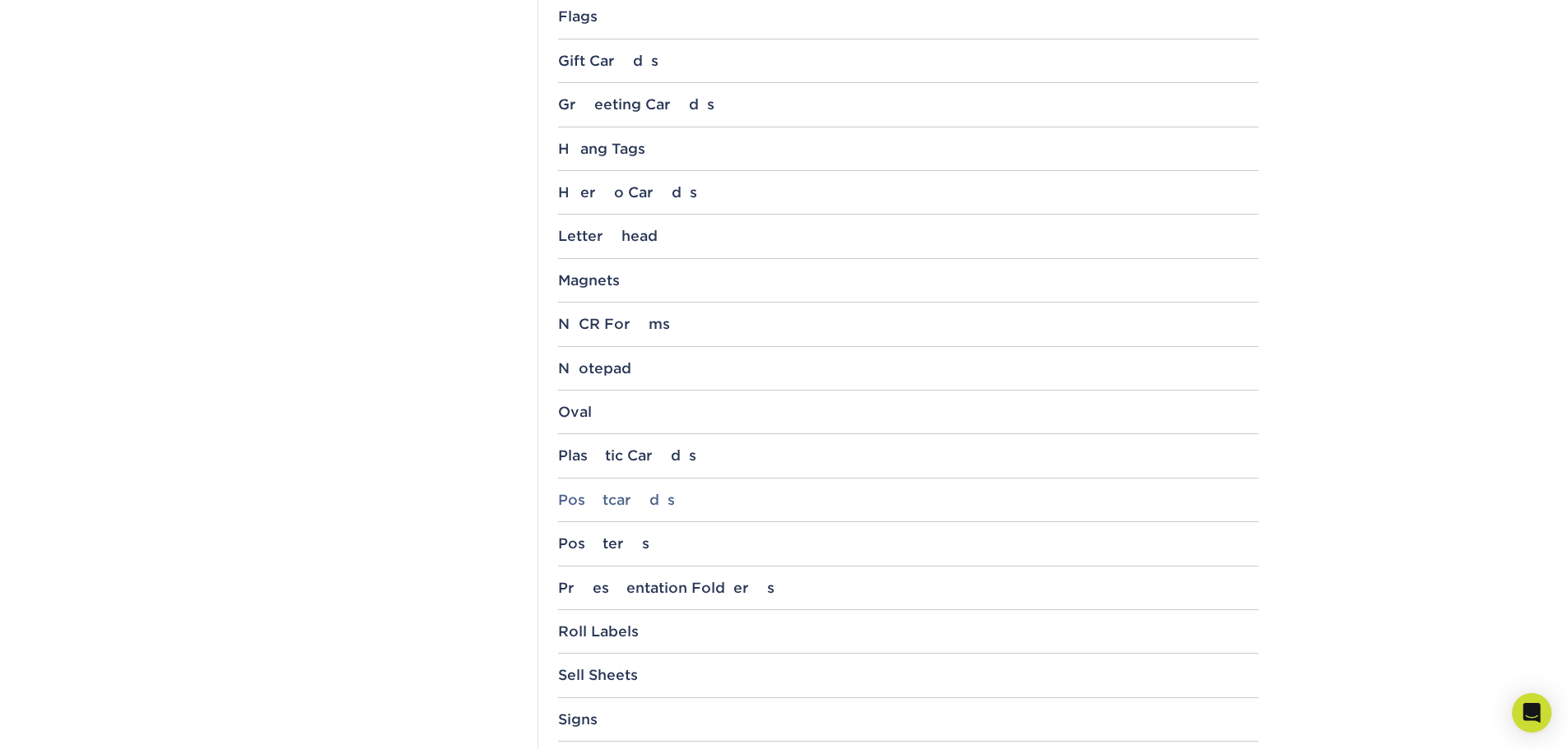
click at [616, 505] on div "Postcards" at bounding box center [907, 500] width 701 height 17
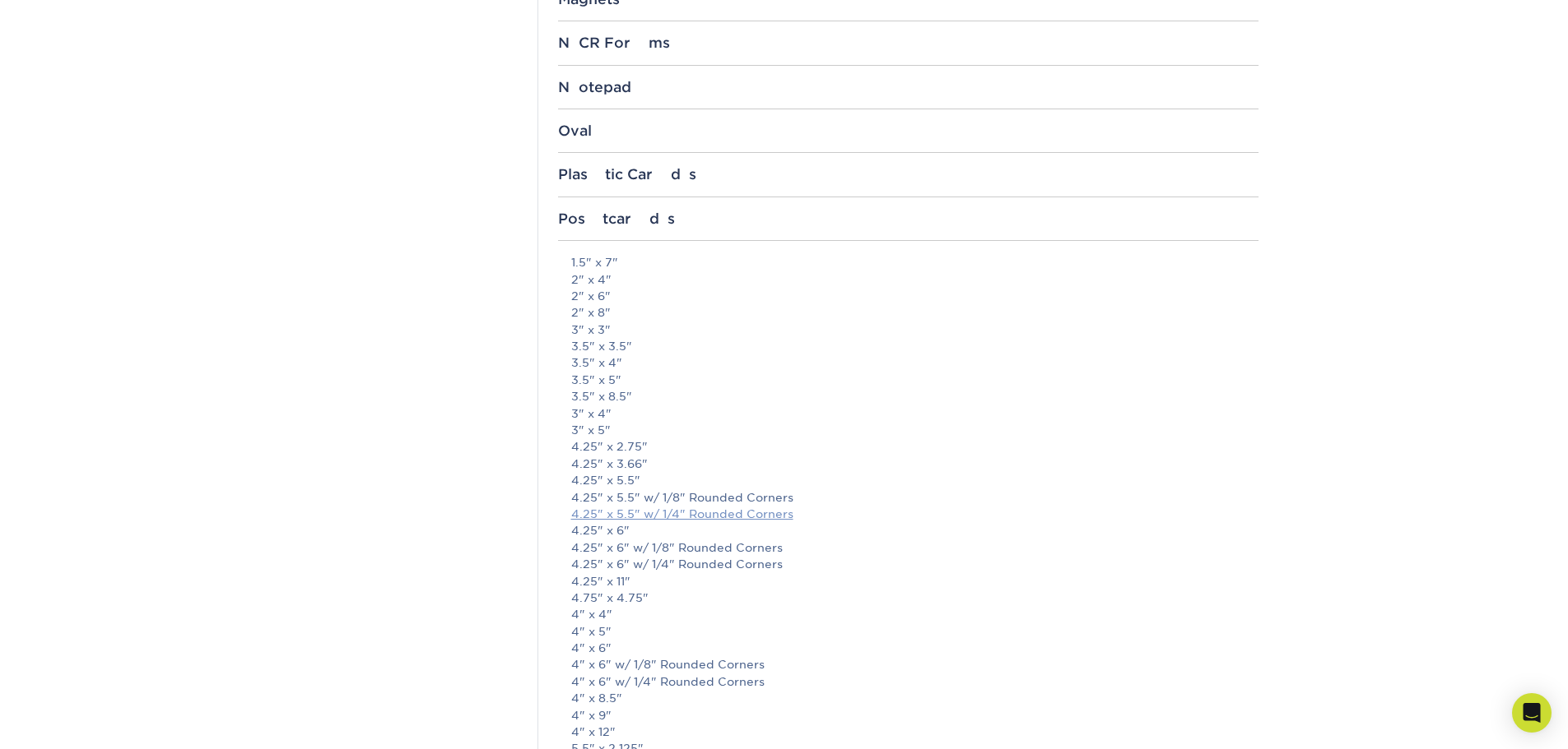
scroll to position [1645, 0]
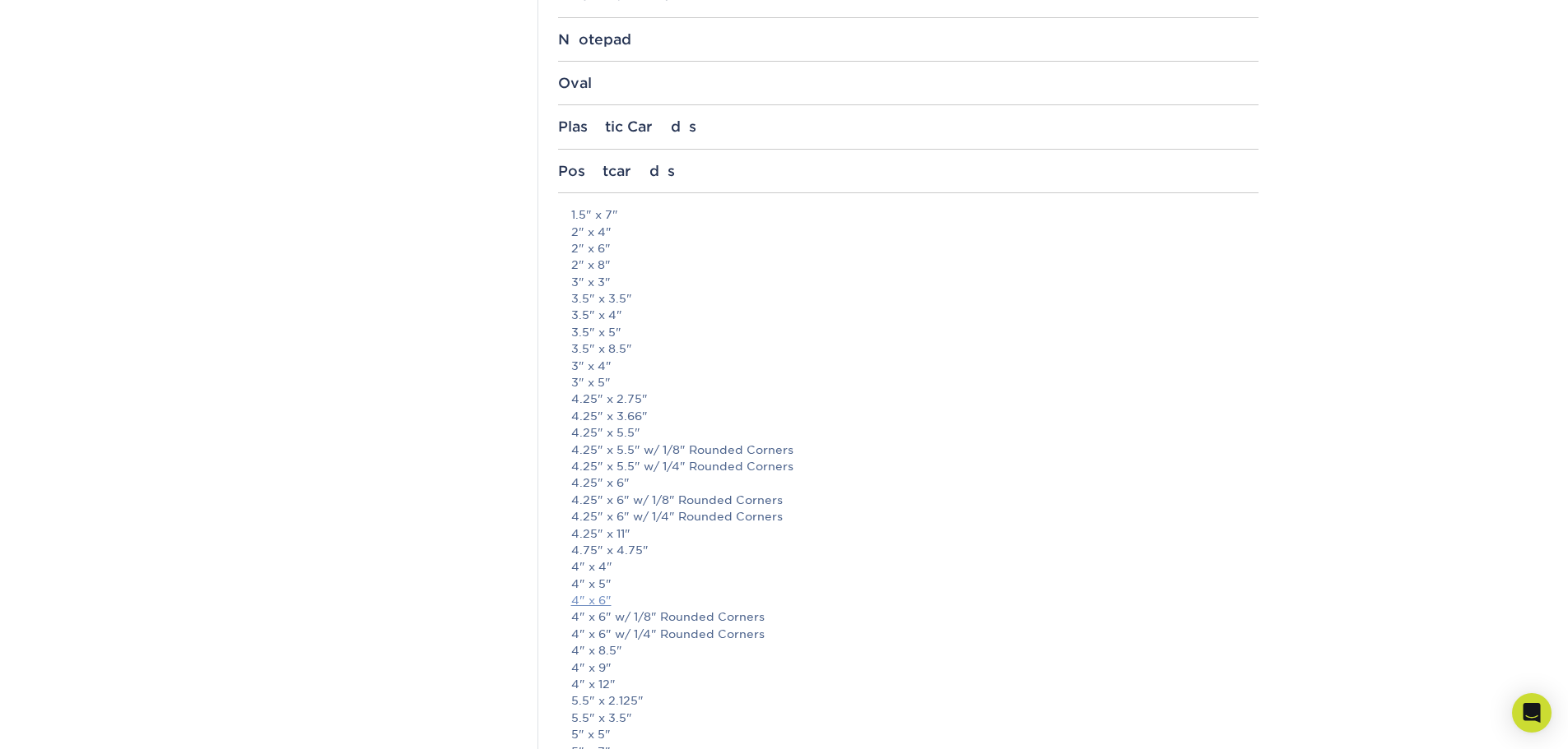
click at [598, 599] on link "4" x 6"" at bounding box center [591, 601] width 40 height 14
